Goal: Check status

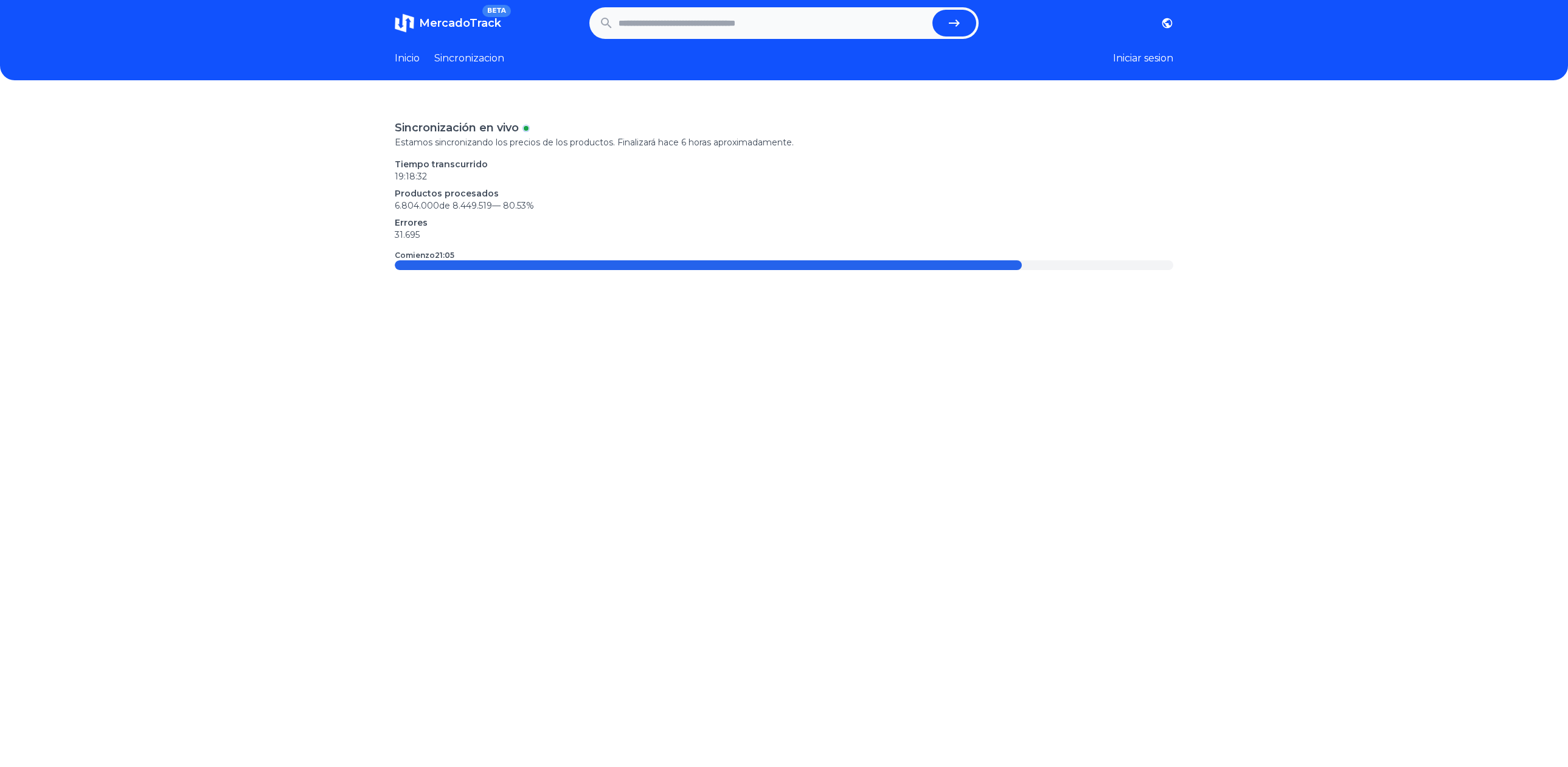
scroll to position [7, 0]
click at [478, 61] on link "Sincronizacion" at bounding box center [469, 58] width 70 height 15
click at [402, 59] on link "Inicio" at bounding box center [407, 58] width 25 height 15
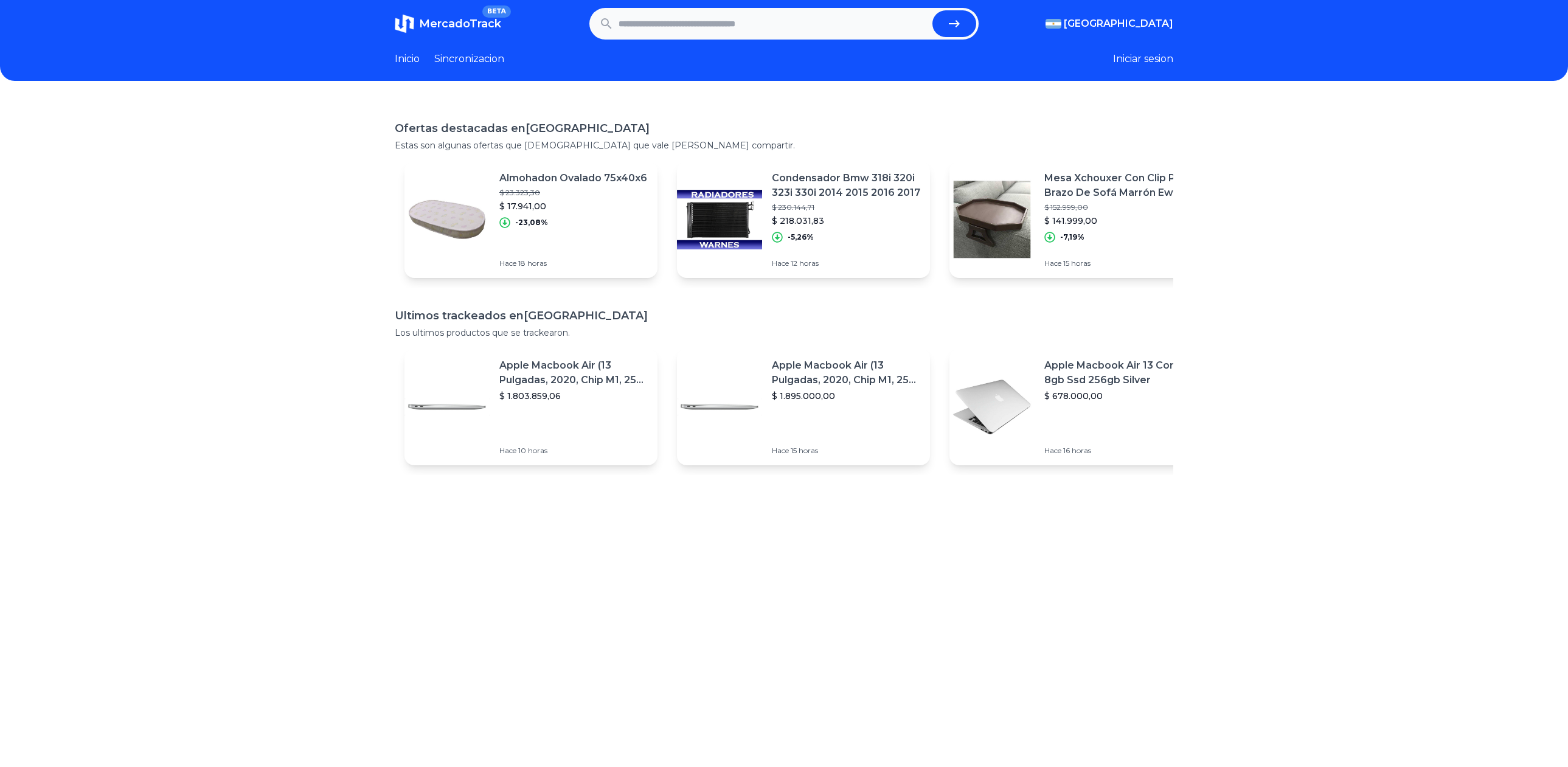
click at [728, 19] on input "text" at bounding box center [772, 24] width 309 height 27
type input "*****"
click at [969, 32] on button "submit" at bounding box center [954, 24] width 44 height 27
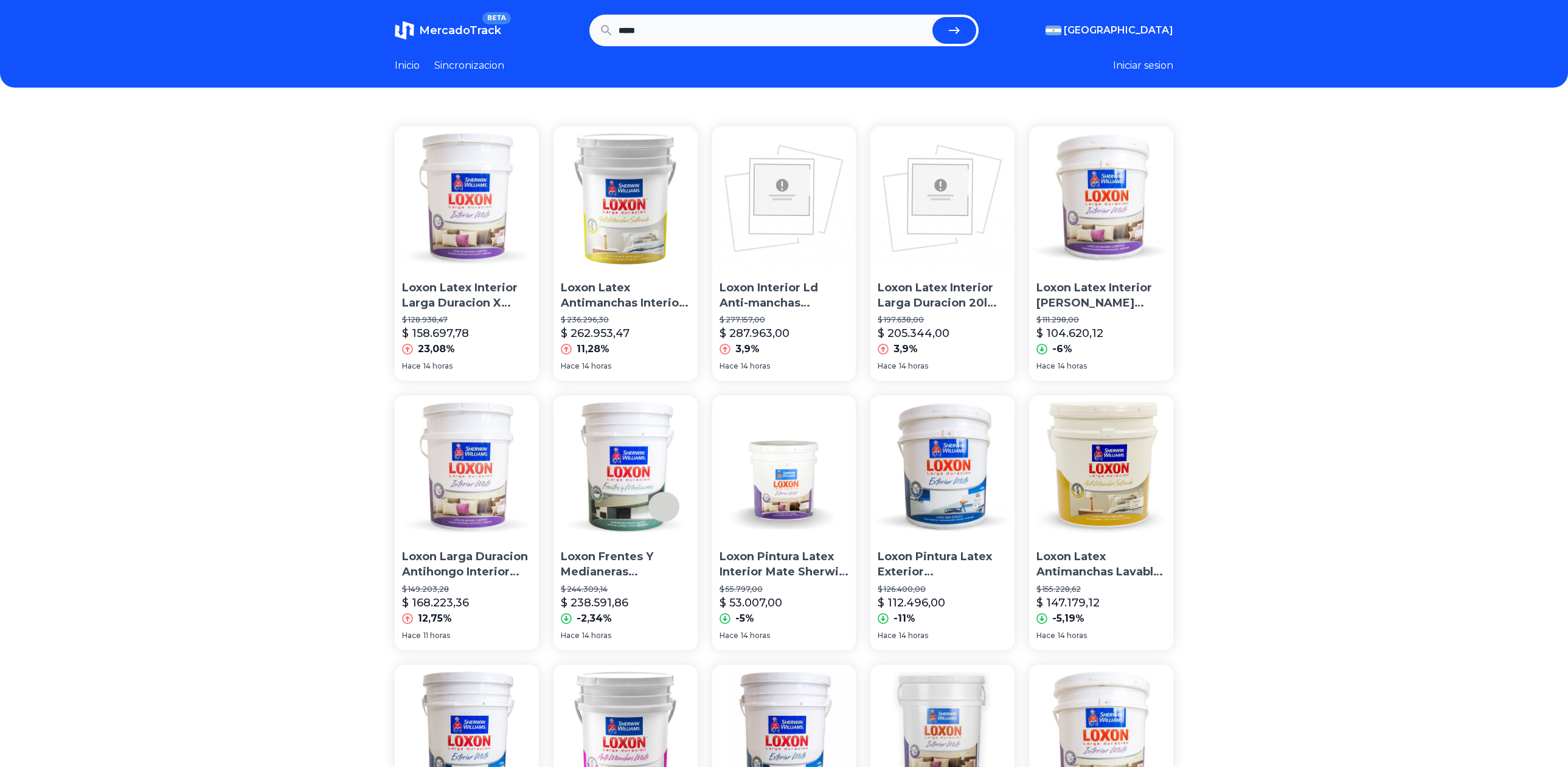
click at [956, 482] on img at bounding box center [942, 467] width 144 height 144
